Goal: Transaction & Acquisition: Purchase product/service

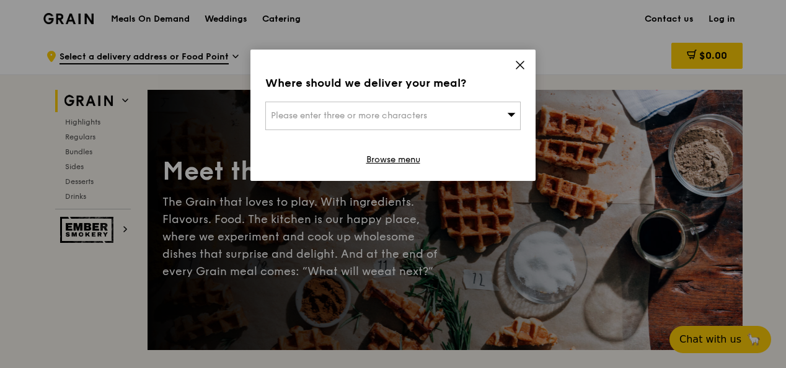
click at [519, 66] on icon at bounding box center [519, 64] width 11 height 11
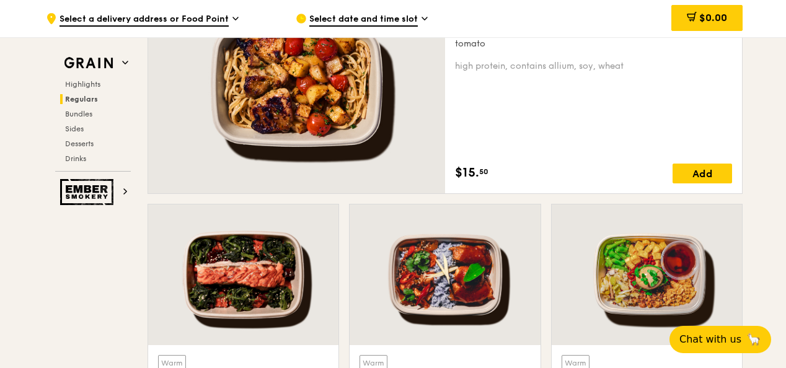
scroll to position [1054, 0]
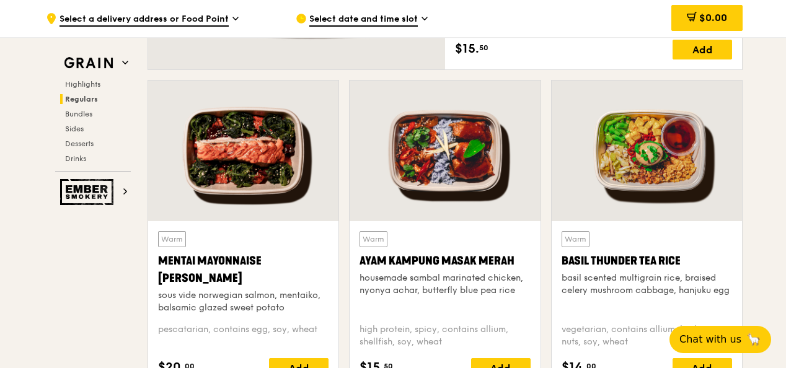
drag, startPoint x: 361, startPoint y: 260, endPoint x: 524, endPoint y: 264, distance: 163.0
click at [524, 264] on div "Ayam Kampung Masak Merah" at bounding box center [444, 260] width 170 height 17
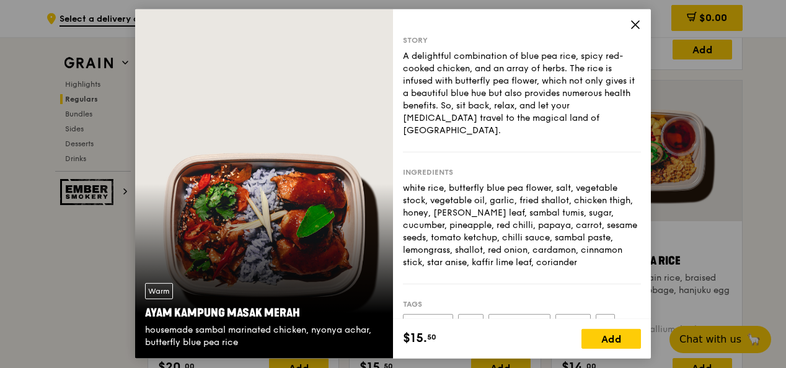
scroll to position [930, 0]
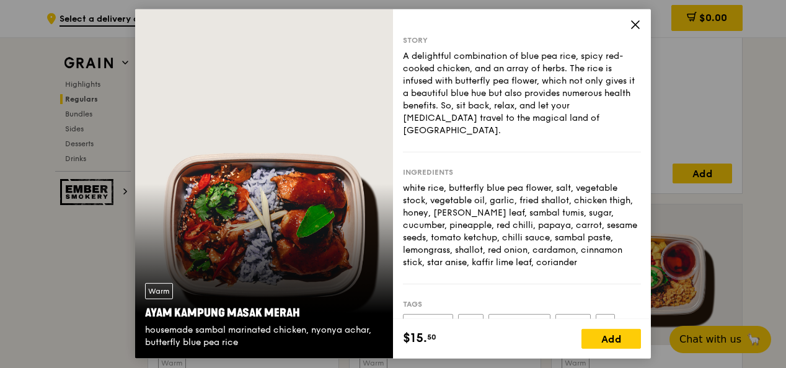
click at [635, 24] on icon at bounding box center [635, 24] width 7 height 7
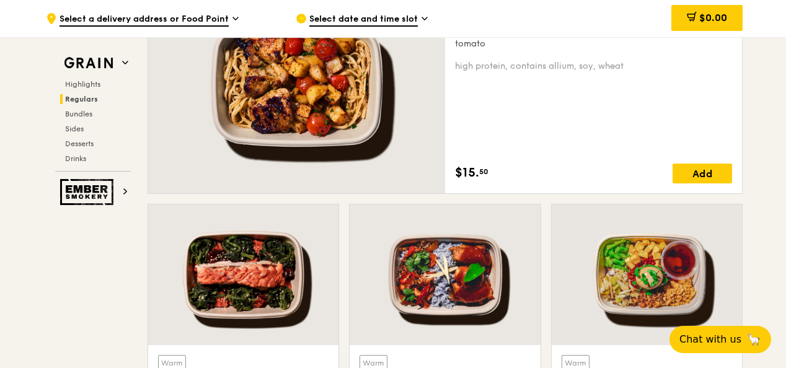
scroll to position [992, 0]
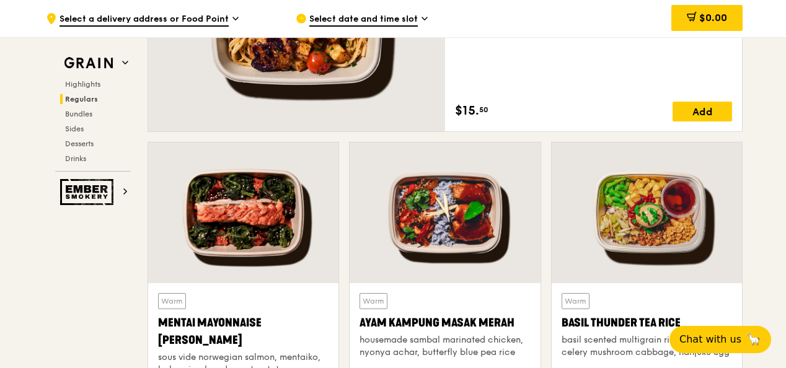
drag, startPoint x: 359, startPoint y: 324, endPoint x: 514, endPoint y: 330, distance: 154.4
click at [514, 330] on div "Ayam Kampung Masak Merah" at bounding box center [444, 322] width 170 height 17
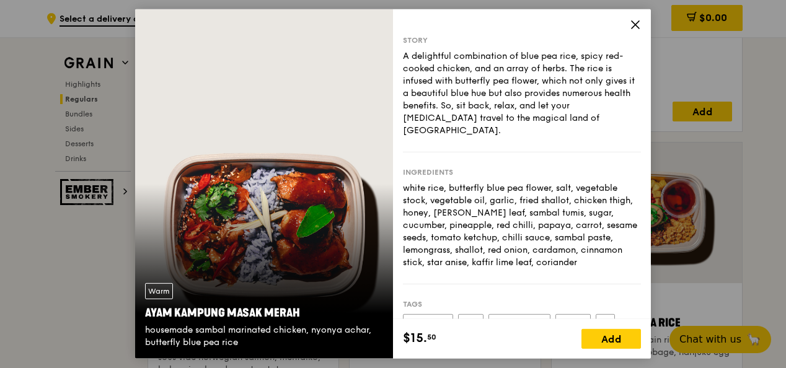
click at [632, 22] on icon at bounding box center [635, 24] width 7 height 7
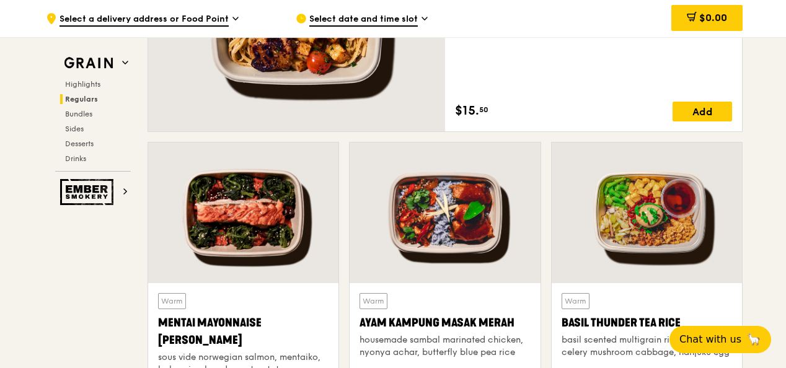
drag, startPoint x: 357, startPoint y: 326, endPoint x: 497, endPoint y: 327, distance: 140.1
click at [497, 327] on div "Warm Ayam [GEOGRAPHIC_DATA] housemade sambal marinated chicken, nyonya achar, b…" at bounding box center [445, 366] width 190 height 167
copy div "Ayam [GEOGRAPHIC_DATA]"
copy div "Ayam Kampung Masak Merah"
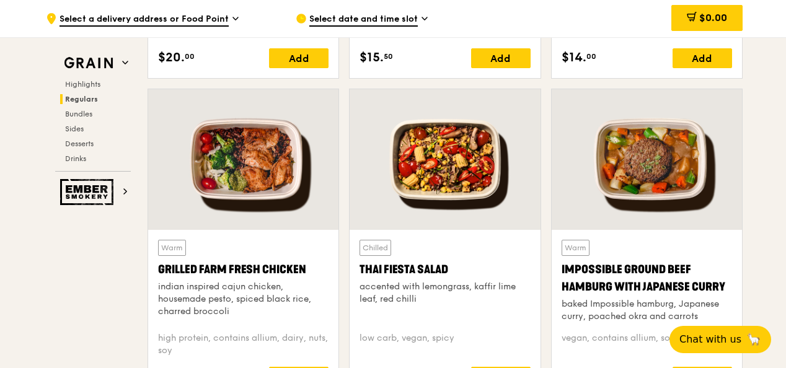
scroll to position [1425, 0]
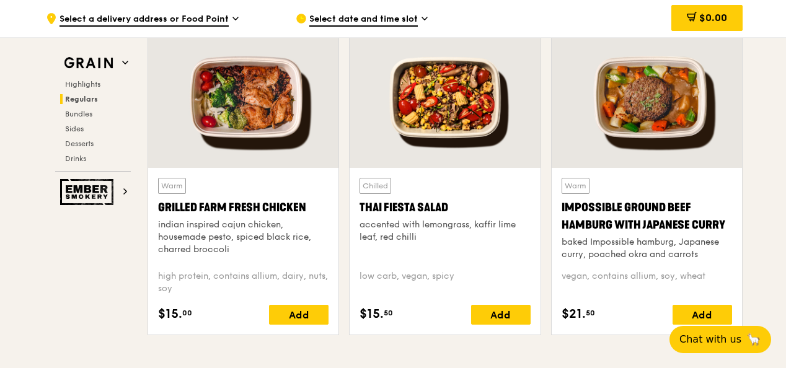
drag, startPoint x: 160, startPoint y: 205, endPoint x: 310, endPoint y: 206, distance: 150.0
click at [310, 206] on div "Grilled Farm Fresh Chicken" at bounding box center [243, 207] width 170 height 17
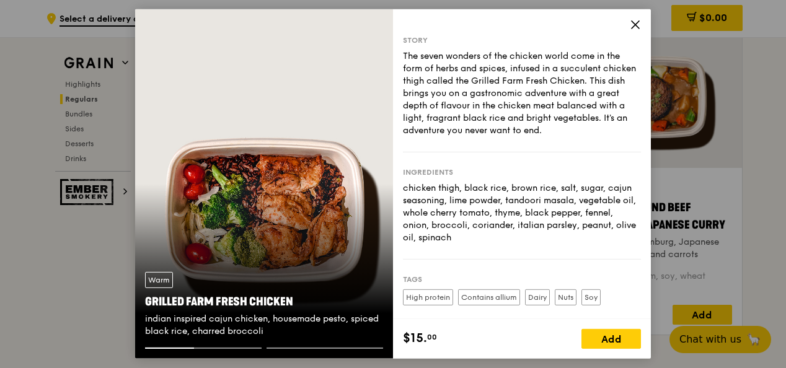
click at [632, 23] on icon at bounding box center [635, 24] width 11 height 11
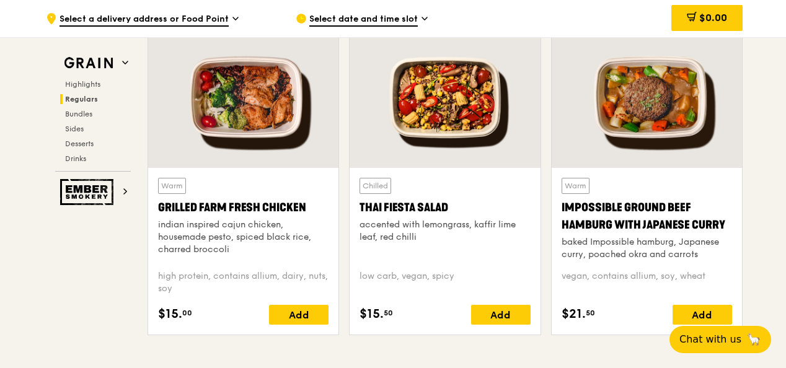
drag, startPoint x: 297, startPoint y: 209, endPoint x: 158, endPoint y: 208, distance: 138.8
click at [158, 208] on div "Grilled Farm Fresh Chicken" at bounding box center [243, 207] width 170 height 17
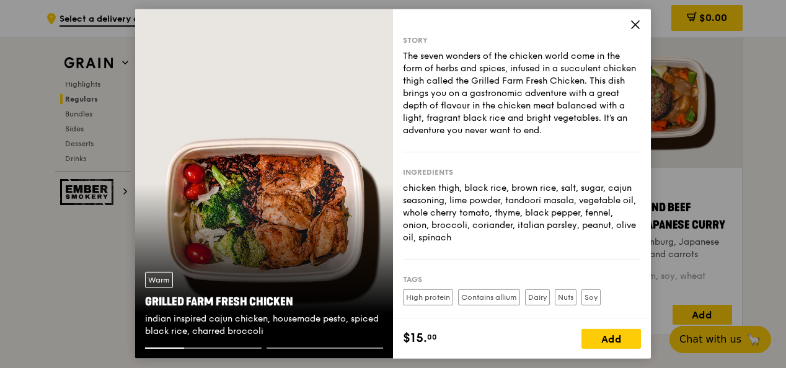
click at [637, 20] on icon at bounding box center [635, 24] width 11 height 11
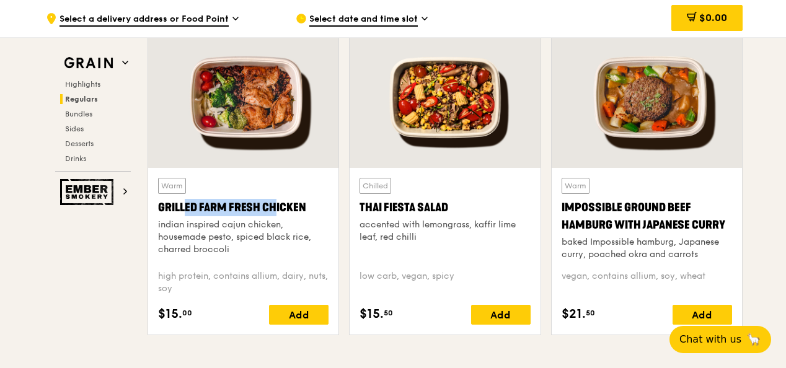
drag, startPoint x: 156, startPoint y: 208, endPoint x: 249, endPoint y: 205, distance: 92.4
click at [249, 205] on div "Warm Grilled Farm Fresh Chicken indian inspired cajun chicken, housemade pesto,…" at bounding box center [243, 251] width 190 height 167
drag, startPoint x: 249, startPoint y: 205, endPoint x: 126, endPoint y: 238, distance: 126.6
drag, startPoint x: 154, startPoint y: 206, endPoint x: 262, endPoint y: 208, distance: 107.9
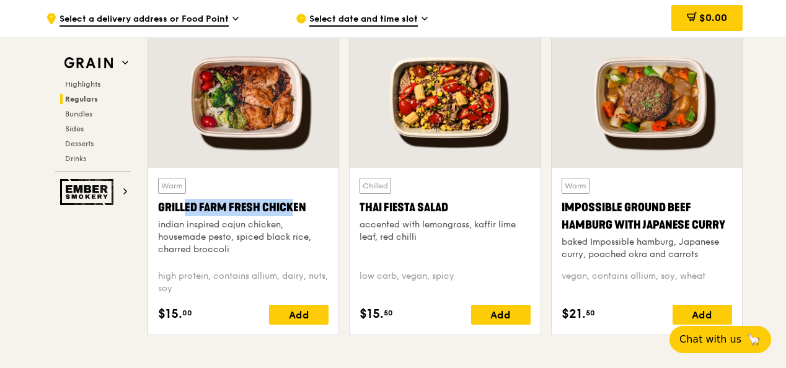
click at [262, 208] on div "Warm Grilled Farm Fresh Chicken indian inspired cajun chicken, housemade pesto,…" at bounding box center [243, 251] width 190 height 167
drag, startPoint x: 262, startPoint y: 208, endPoint x: 228, endPoint y: 217, distance: 34.6
click at [228, 217] on div "Warm Grilled Farm Fresh Chicken indian inspired cajun chicken, housemade pesto,…" at bounding box center [243, 219] width 170 height 82
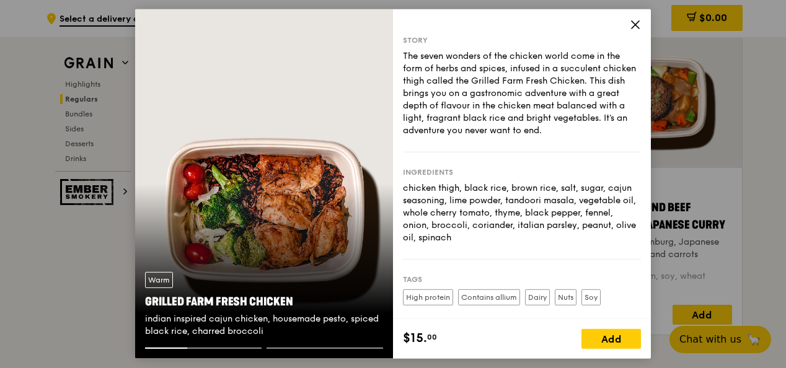
scroll to position [105, 0]
drag, startPoint x: 630, startPoint y: 27, endPoint x: 257, endPoint y: 363, distance: 502.5
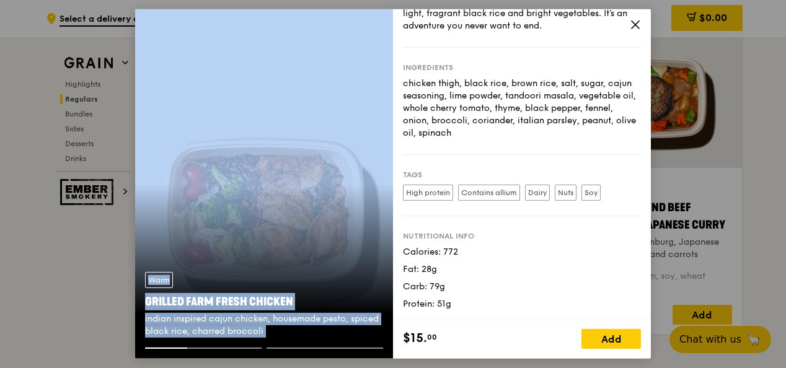
click at [257, 363] on div "Warm Grilled Farm Fresh Chicken indian inspired cajun chicken, housemade pesto,…" at bounding box center [393, 184] width 786 height 368
click at [634, 27] on icon at bounding box center [635, 24] width 11 height 11
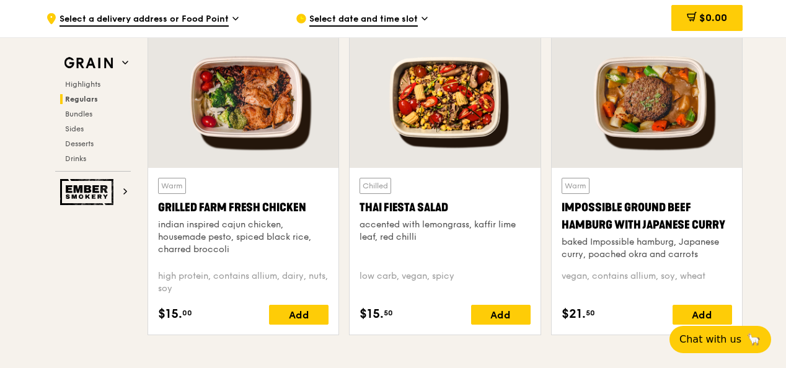
drag, startPoint x: 155, startPoint y: 207, endPoint x: 304, endPoint y: 208, distance: 149.4
click at [304, 208] on div "Warm Grilled Farm Fresh Chicken indian inspired cajun chicken, housemade pesto,…" at bounding box center [243, 251] width 190 height 167
copy div "Grilled Farm Fresh Chicken"
